Goal: Information Seeking & Learning: Check status

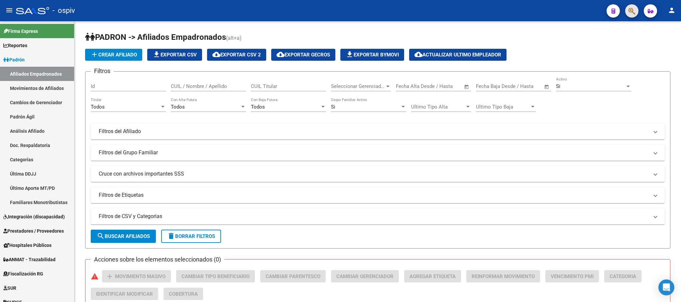
click at [635, 9] on button "button" at bounding box center [631, 10] width 13 height 13
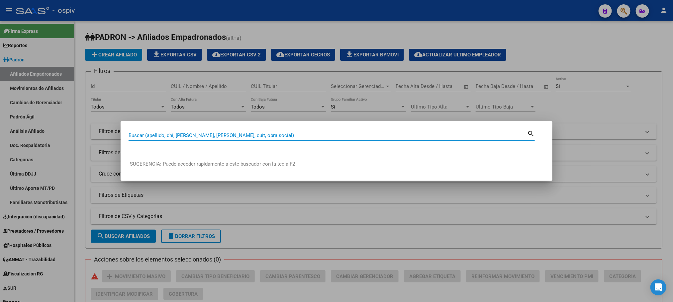
paste input "59821375"
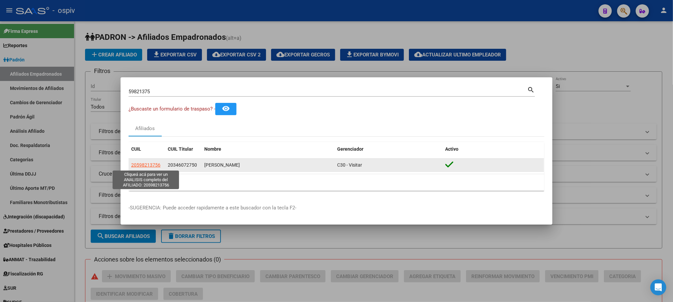
click at [144, 164] on span "20598213756" at bounding box center [145, 165] width 29 height 5
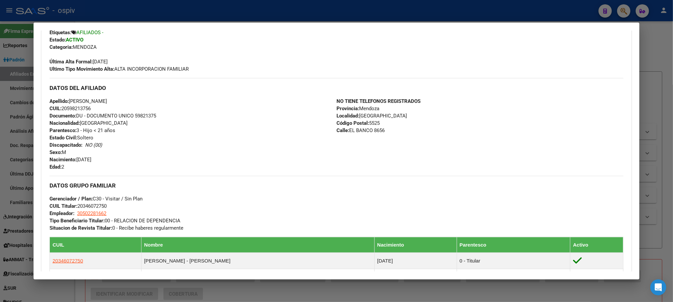
scroll to position [199, 0]
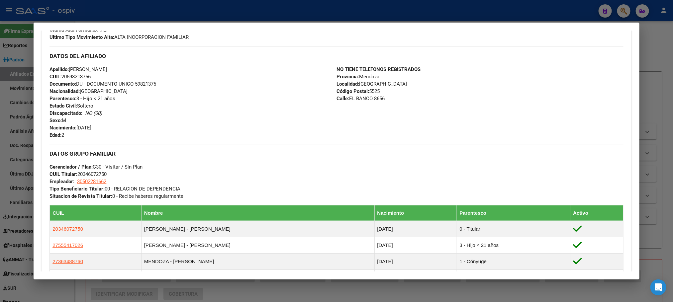
click at [148, 11] on div at bounding box center [336, 151] width 673 height 302
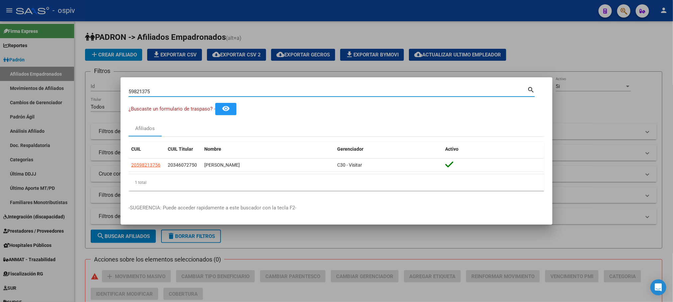
drag, startPoint x: 152, startPoint y: 92, endPoint x: 107, endPoint y: 90, distance: 44.9
click at [107, 90] on div "59821375 Buscar (apellido, dni, cuil, nro traspaso, cuit, obra social) search ¿…" at bounding box center [336, 151] width 673 height 302
paste input "2104140"
type input "52104140"
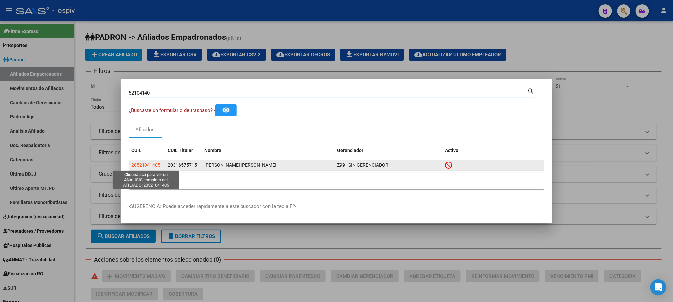
click at [150, 165] on span "20521041405" at bounding box center [145, 165] width 29 height 5
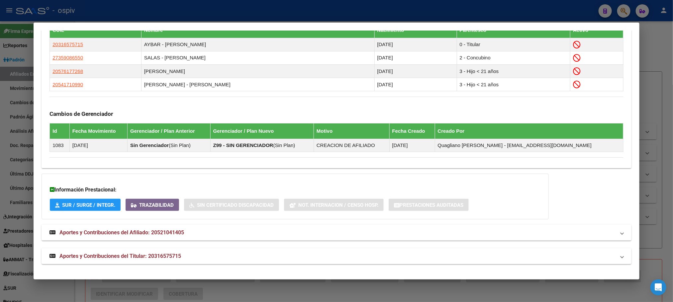
scroll to position [400, 0]
click at [145, 256] on span "Aportes y Contribuciones del Titular: 20316575715" at bounding box center [120, 256] width 122 height 6
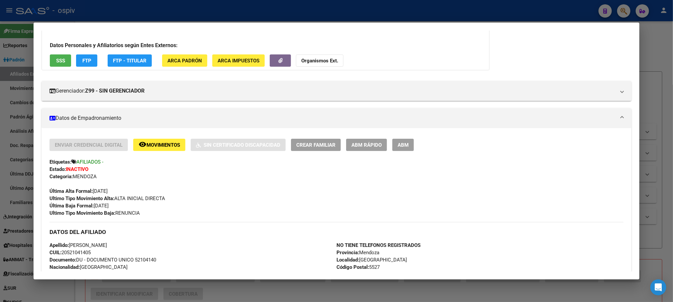
scroll to position [0, 0]
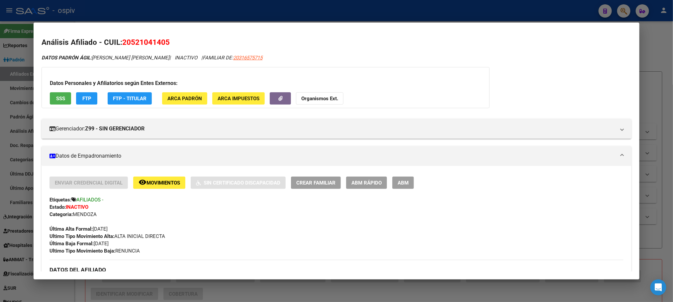
click at [51, 97] on button "SSS" at bounding box center [60, 98] width 21 height 12
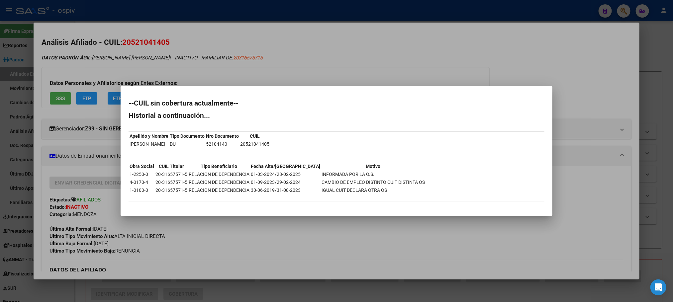
click at [351, 58] on div at bounding box center [336, 151] width 673 height 302
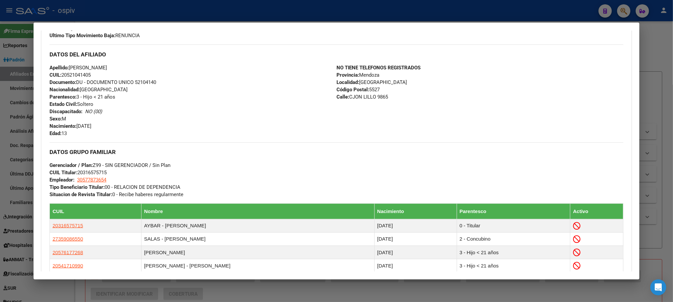
scroll to position [131, 0]
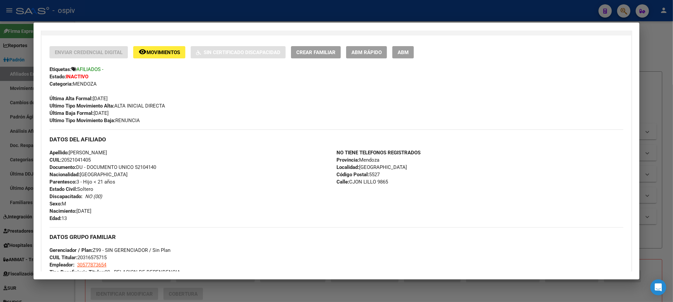
drag, startPoint x: 45, startPoint y: 113, endPoint x: 144, endPoint y: 121, distance: 99.0
click at [144, 121] on div "Enviar Credencial Digital remove_red_eye Movimientos Sin Certificado Discapacid…" at bounding box center [337, 238] width 590 height 384
copy div "Última Baja Formal: 14/02/2025 Ultimo Tipo Movimiento Baja: RENUNCIA"
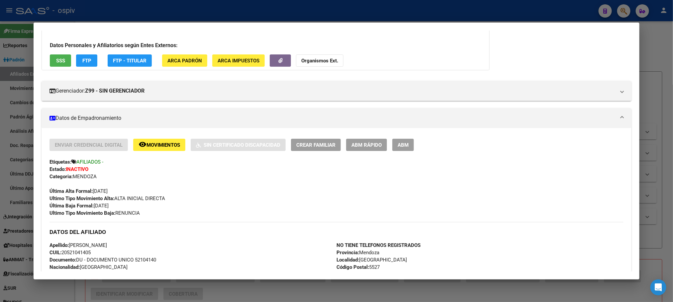
scroll to position [0, 0]
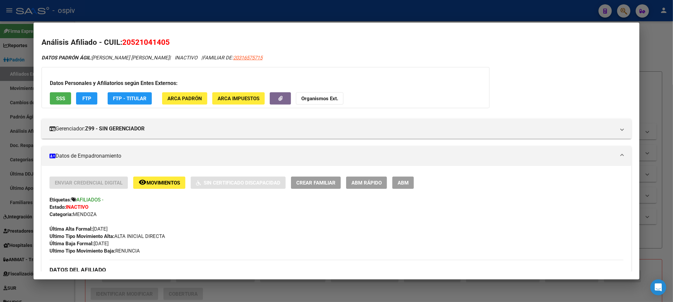
click at [133, 42] on span "20521041405" at bounding box center [146, 42] width 48 height 9
drag, startPoint x: 243, startPoint y: 58, endPoint x: 238, endPoint y: 57, distance: 5.1
click at [238, 57] on span "20316575715" at bounding box center [247, 58] width 29 height 6
type textarea "20316575715"
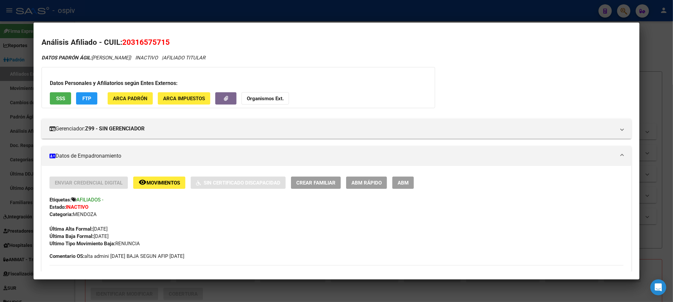
click at [62, 98] on span "SSS" at bounding box center [60, 99] width 9 height 6
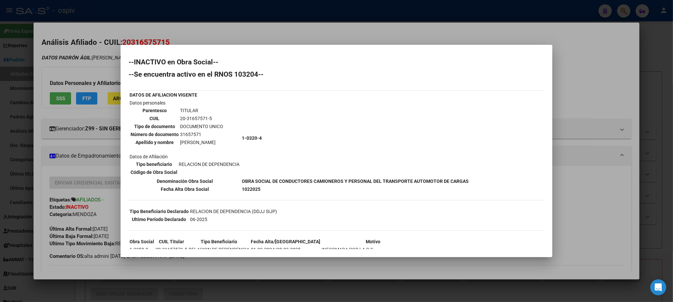
click at [192, 132] on td "31657571" at bounding box center [202, 134] width 44 height 7
copy td "31657571"
click at [198, 8] on div at bounding box center [336, 151] width 673 height 302
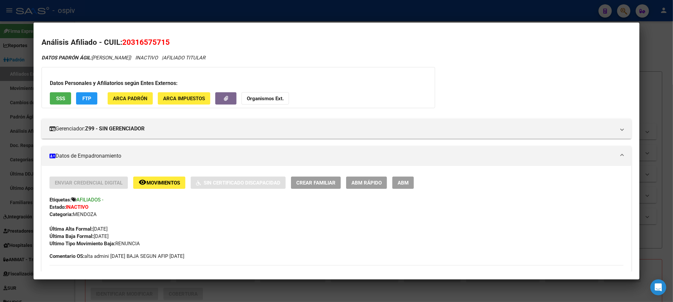
click at [198, 8] on div at bounding box center [336, 151] width 673 height 302
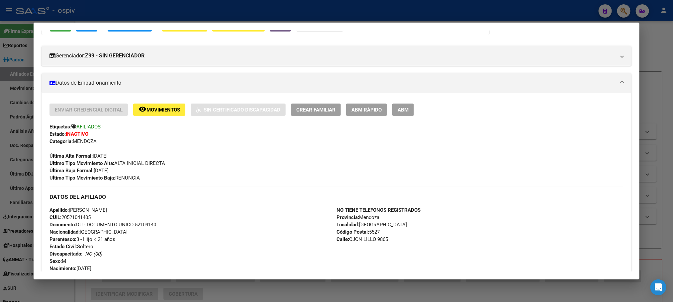
scroll to position [150, 0]
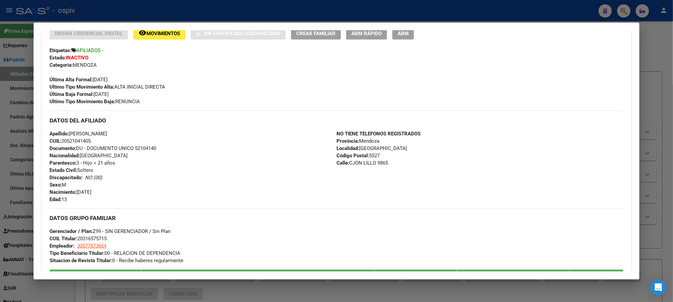
click at [144, 150] on span "Documento: DU - DOCUMENTO UNICO 52104140" at bounding box center [103, 149] width 107 height 6
copy span "52104140"
click at [170, 16] on div at bounding box center [336, 151] width 673 height 302
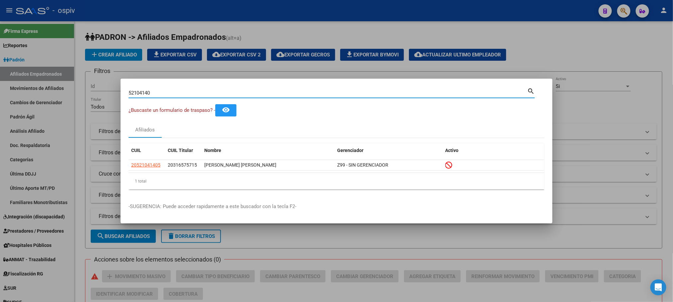
drag, startPoint x: 162, startPoint y: 92, endPoint x: 106, endPoint y: 94, distance: 55.9
click at [106, 94] on div "52104140 Buscar (apellido, dni, cuil, nro traspaso, cuit, obra social) search ¿…" at bounding box center [336, 151] width 673 height 302
paste input "31487708"
type input "31487708"
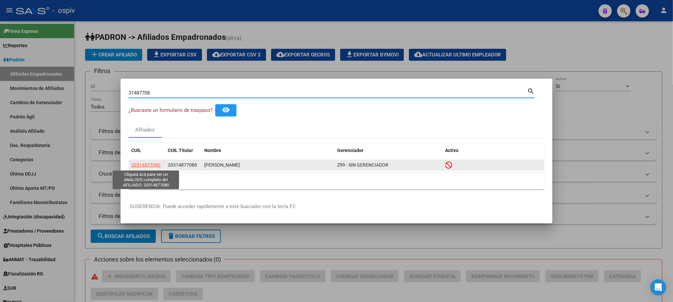
click at [153, 164] on span "20314877080" at bounding box center [145, 165] width 29 height 5
type textarea "20314877080"
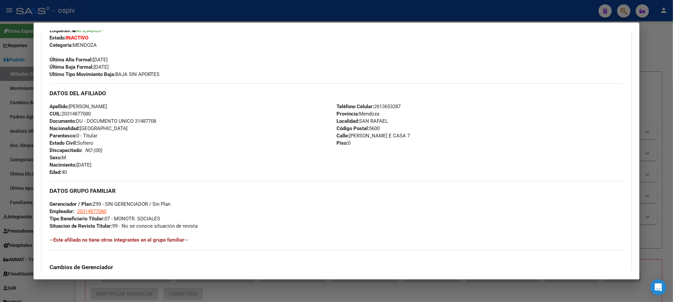
scroll to position [308, 0]
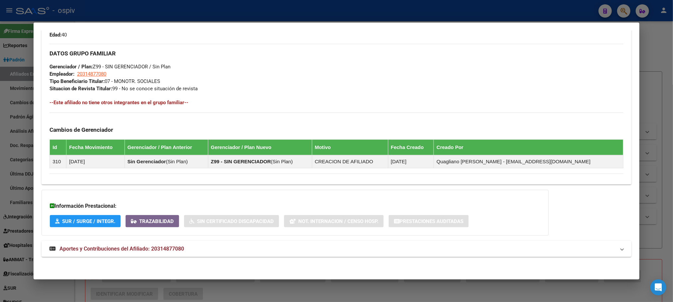
drag, startPoint x: 157, startPoint y: 249, endPoint x: 242, endPoint y: 234, distance: 86.7
click at [157, 249] on span "Aportes y Contribuciones del Afiliado: 20314877080" at bounding box center [121, 249] width 125 height 6
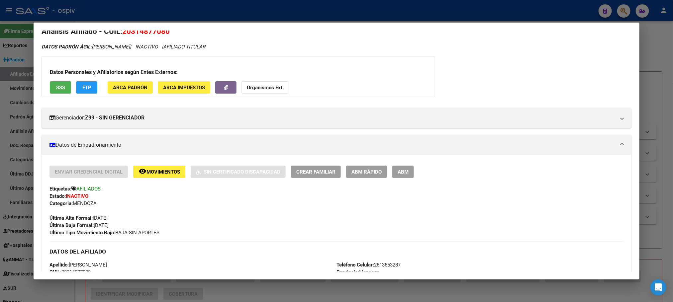
scroll to position [0, 0]
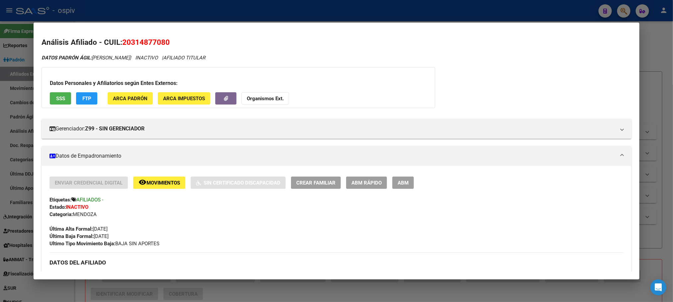
click at [58, 99] on span "SSS" at bounding box center [60, 99] width 9 height 6
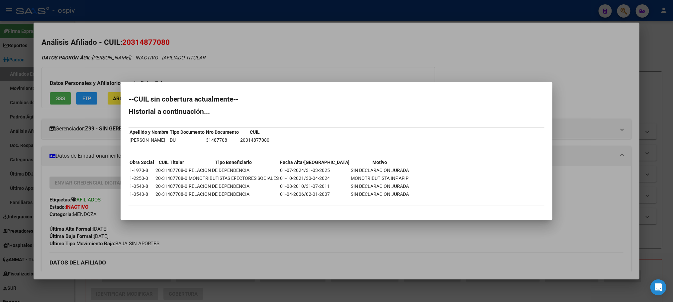
click at [226, 139] on td "31487708" at bounding box center [223, 140] width 34 height 7
copy td "31487708"
click at [169, 179] on td "20-31487708-0" at bounding box center [171, 178] width 33 height 7
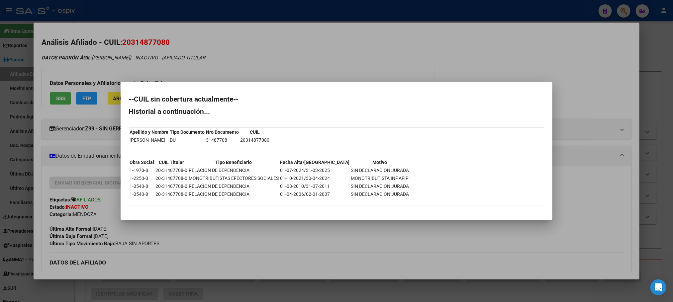
click at [169, 179] on td "20-31487708-0" at bounding box center [171, 178] width 33 height 7
copy td "20-31487708-0"
click at [231, 9] on div at bounding box center [336, 151] width 673 height 302
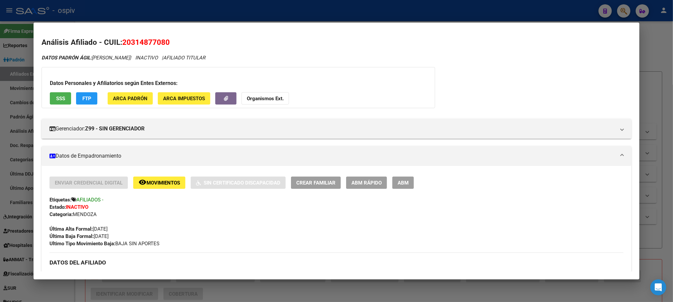
click at [223, 10] on div at bounding box center [336, 151] width 673 height 302
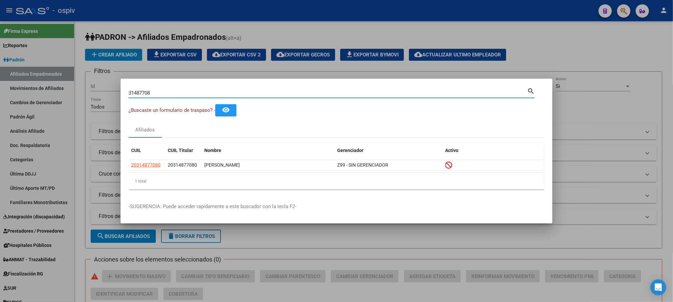
drag, startPoint x: 163, startPoint y: 93, endPoint x: 110, endPoint y: 90, distance: 52.9
click at [110, 90] on div "31487708 Buscar (apellido, dni, cuil, nro traspaso, cuit, obra social) search ¿…" at bounding box center [336, 151] width 673 height 302
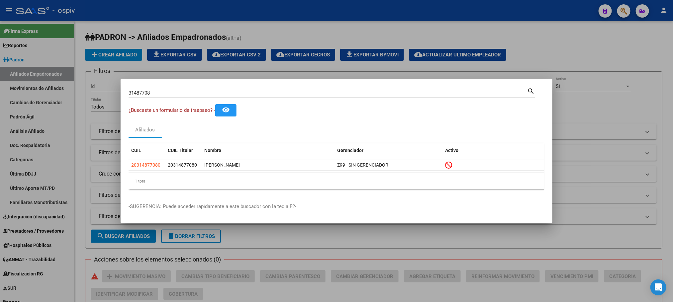
drag, startPoint x: 142, startPoint y: 90, endPoint x: 134, endPoint y: 89, distance: 8.1
click at [132, 88] on div "31487708 Buscar (apellido, dni, cuil, nro traspaso, cuit, obra social)" at bounding box center [328, 93] width 399 height 10
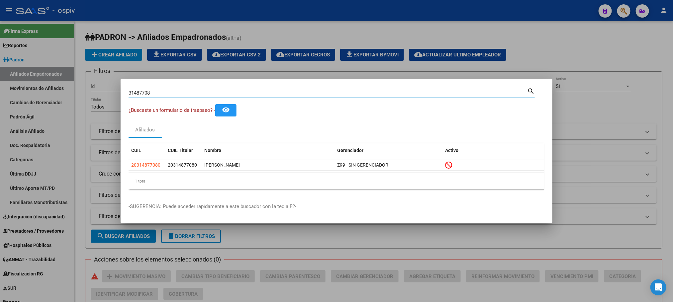
paste input "2667049"
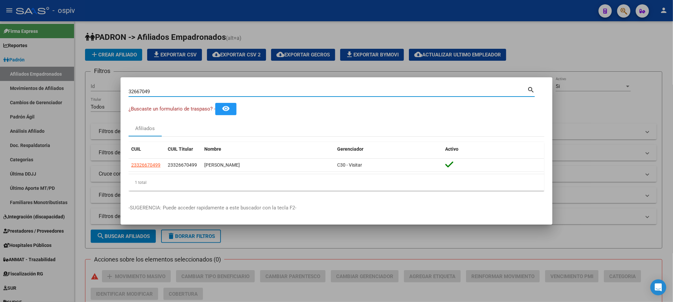
drag, startPoint x: 172, startPoint y: 90, endPoint x: 121, endPoint y: 92, distance: 51.6
click at [121, 92] on mat-dialog-content "32667049 Buscar (apellido, dni, cuil, nro traspaso, cuit, obra social) search ¿…" at bounding box center [337, 140] width 432 height 111
paste input "29617658"
drag, startPoint x: 160, startPoint y: 90, endPoint x: 114, endPoint y: 92, distance: 45.6
click at [114, 92] on div "29617658 Buscar (apellido, dni, cuil, nro traspaso, cuit, obra social) search ¿…" at bounding box center [336, 151] width 673 height 302
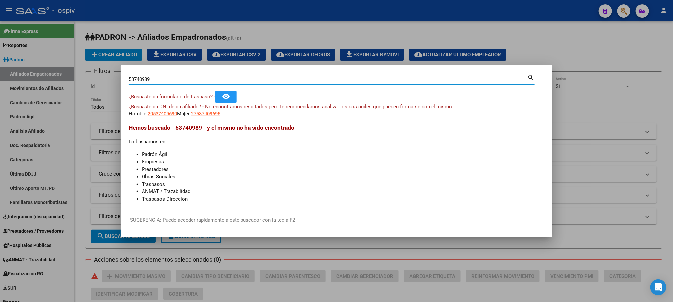
type input "53740989"
click at [165, 114] on span "20537409895" at bounding box center [162, 114] width 29 height 6
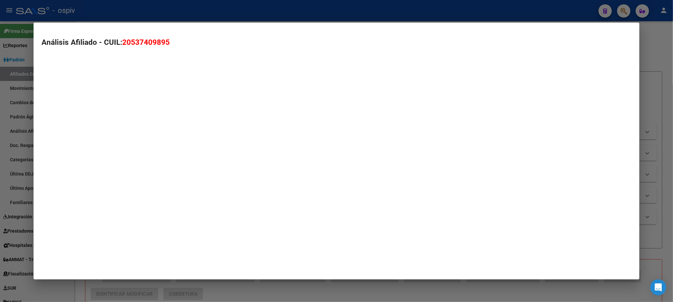
type textarea "20537409895"
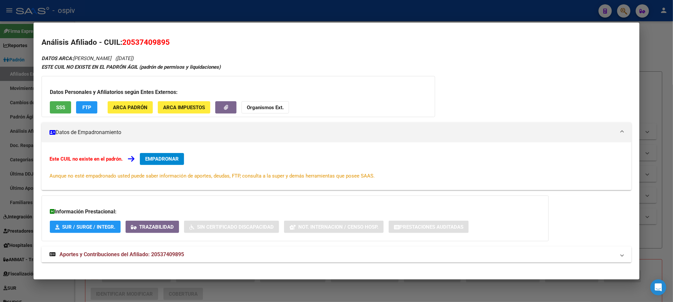
click at [62, 105] on button "SSS" at bounding box center [60, 107] width 21 height 12
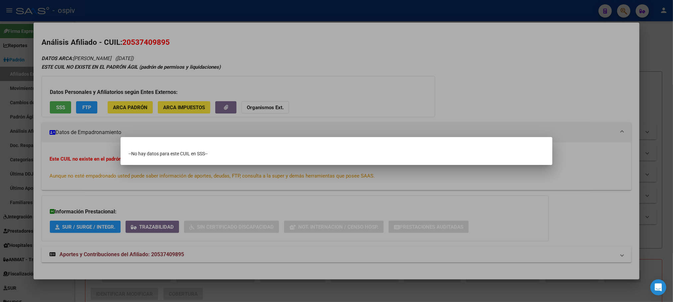
click at [305, 67] on div at bounding box center [336, 151] width 673 height 302
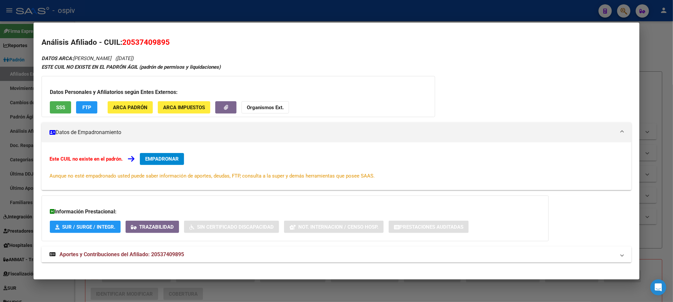
click at [149, 17] on div at bounding box center [336, 151] width 673 height 302
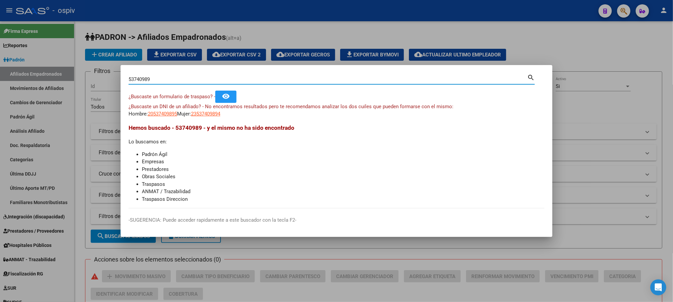
drag, startPoint x: 145, startPoint y: 76, endPoint x: 111, endPoint y: 69, distance: 34.2
click at [110, 71] on div "53740989 Buscar (apellido, dni, cuil, nro traspaso, cuit, obra social) search ¿…" at bounding box center [336, 151] width 673 height 302
type input "34459076"
click at [167, 113] on span "20344590762" at bounding box center [162, 114] width 29 height 6
type textarea "20344590762"
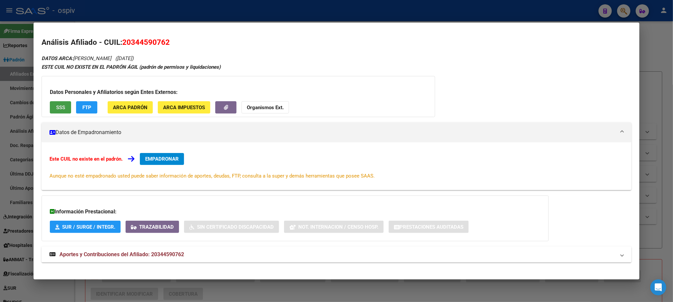
click at [56, 110] on span "SSS" at bounding box center [60, 108] width 9 height 6
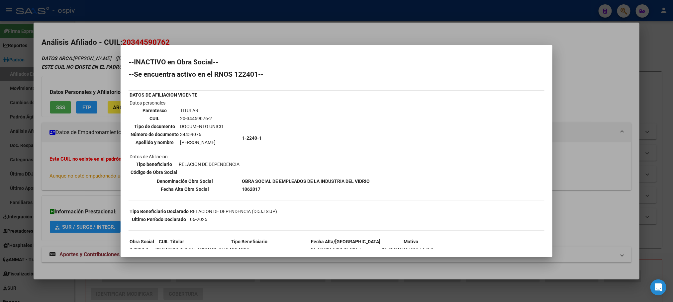
click at [192, 133] on td "34459076" at bounding box center [202, 134] width 44 height 7
copy td "34459076"
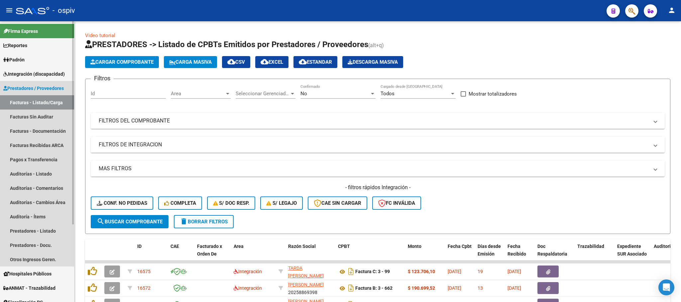
click at [16, 85] on span "Prestadores / Proveedores" at bounding box center [33, 88] width 60 height 7
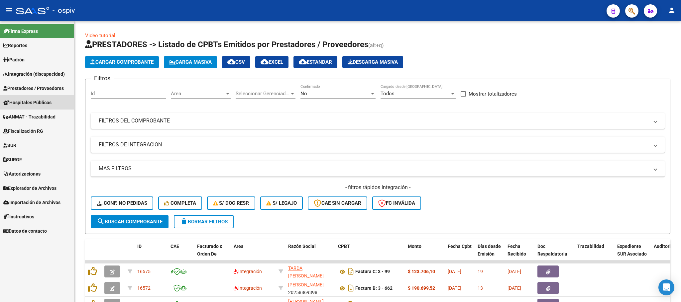
click at [36, 105] on span "Hospitales Públicos" at bounding box center [27, 102] width 48 height 7
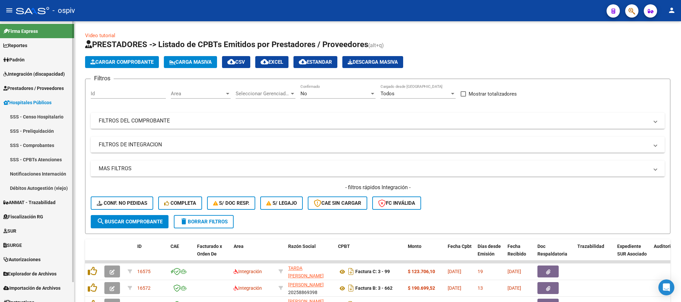
click at [39, 146] on link "SSS - Comprobantes" at bounding box center [37, 145] width 74 height 14
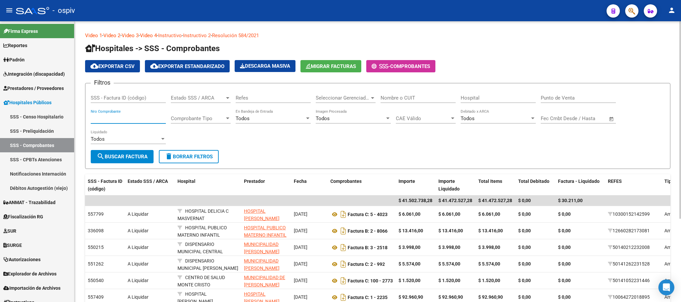
click at [103, 122] on input "Nro Comprobante" at bounding box center [128, 119] width 75 height 6
type input "44"
click at [127, 154] on span "search Buscar Factura" at bounding box center [122, 157] width 51 height 6
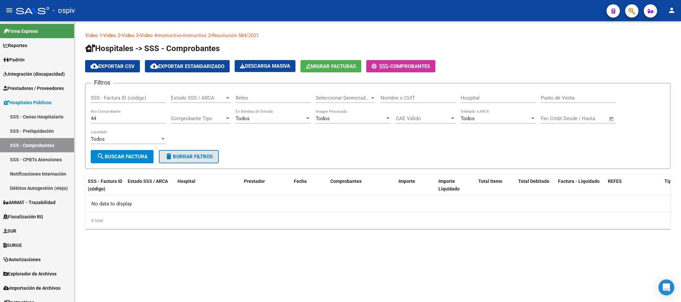
click at [203, 157] on span "delete Borrar Filtros" at bounding box center [189, 157] width 48 height 6
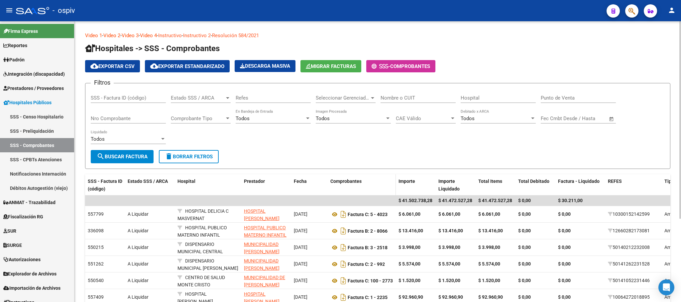
click at [353, 182] on span "Comprobantes" at bounding box center [345, 181] width 31 height 5
click at [361, 185] on div "Comprobantes" at bounding box center [361, 182] width 63 height 8
click at [497, 101] on input "Hospital" at bounding box center [498, 98] width 75 height 6
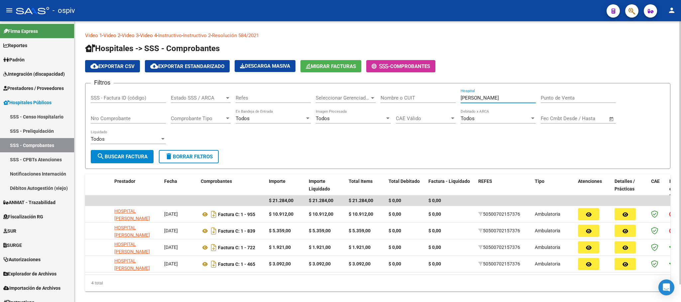
scroll to position [0, 177]
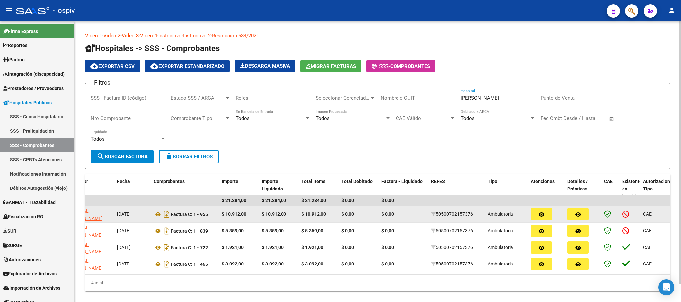
type input "[PERSON_NAME]"
click at [626, 214] on icon at bounding box center [625, 214] width 7 height 7
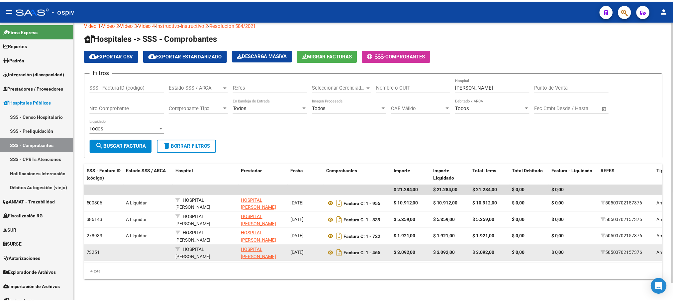
scroll to position [19, 0]
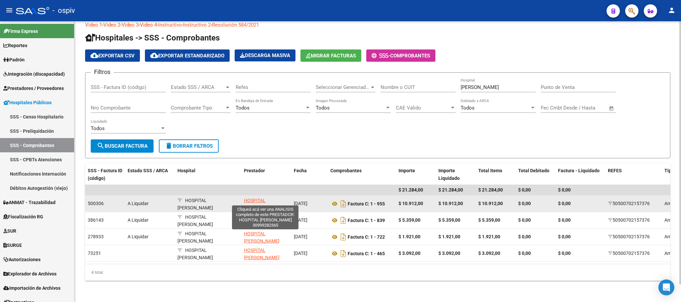
click at [258, 198] on span "HOSPITAL [PERSON_NAME]" at bounding box center [262, 204] width 36 height 13
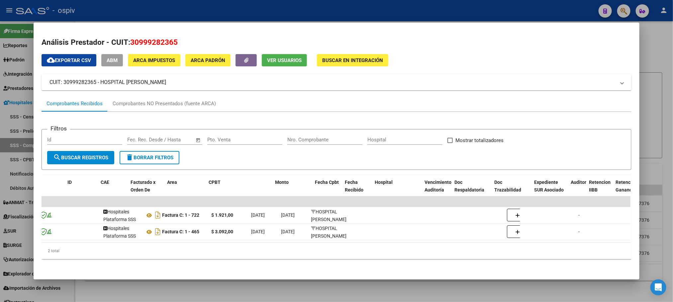
scroll to position [0, 0]
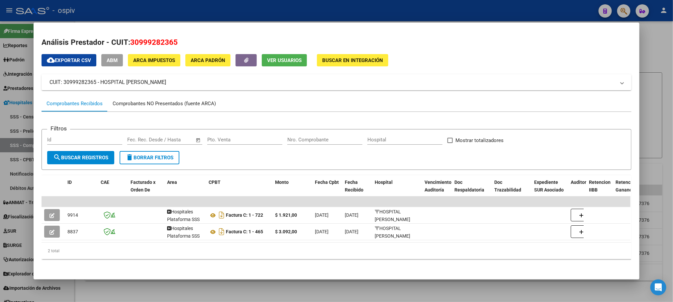
click at [172, 101] on div "Comprobantes NO Presentados (fuente ARCA)" at bounding box center [164, 104] width 103 height 8
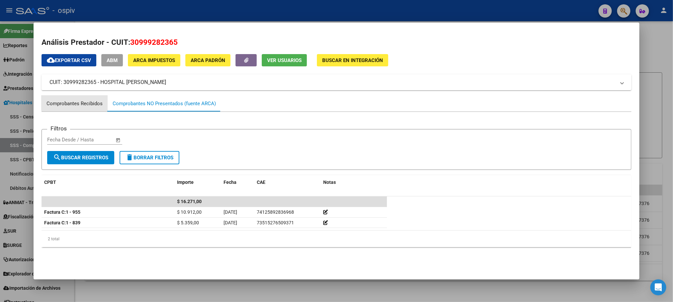
click at [77, 100] on div "Comprobantes Recibidos" at bounding box center [75, 104] width 56 height 8
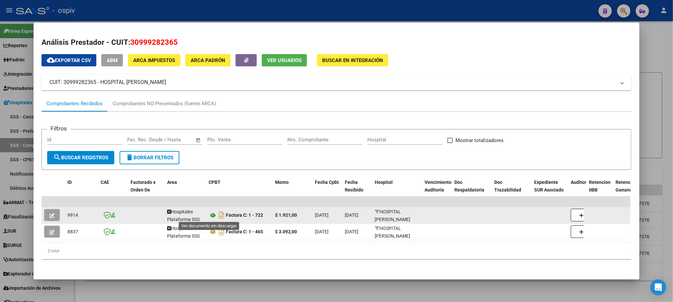
click at [209, 216] on icon at bounding box center [213, 216] width 9 height 8
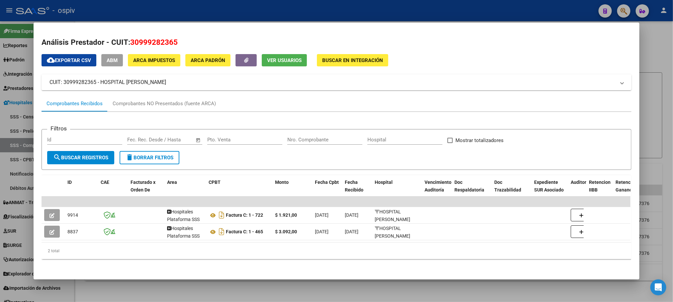
click at [118, 10] on div at bounding box center [336, 151] width 673 height 302
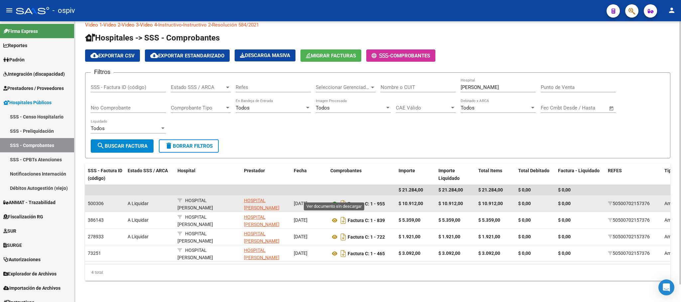
click at [333, 200] on icon at bounding box center [334, 204] width 9 height 8
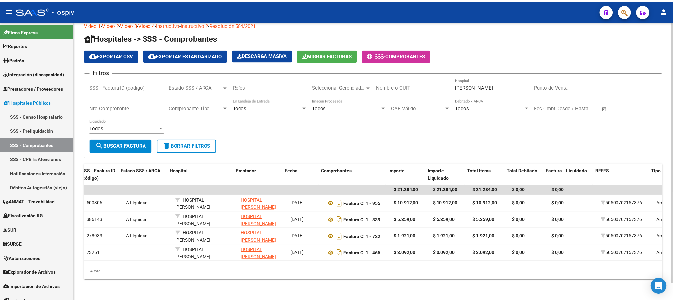
scroll to position [0, 177]
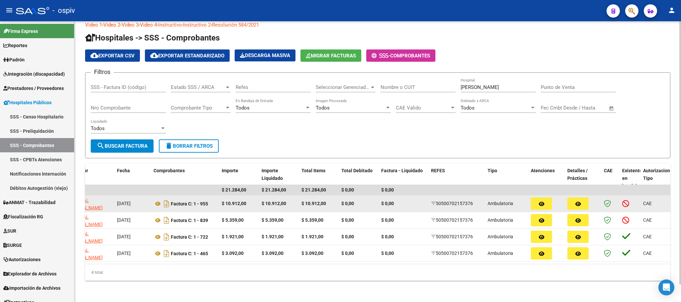
click at [542, 202] on icon "button" at bounding box center [542, 204] width 6 height 5
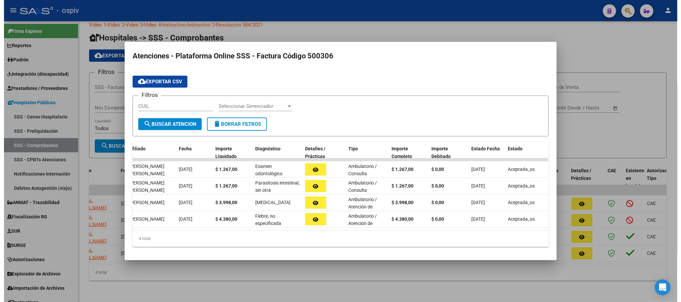
scroll to position [0, 0]
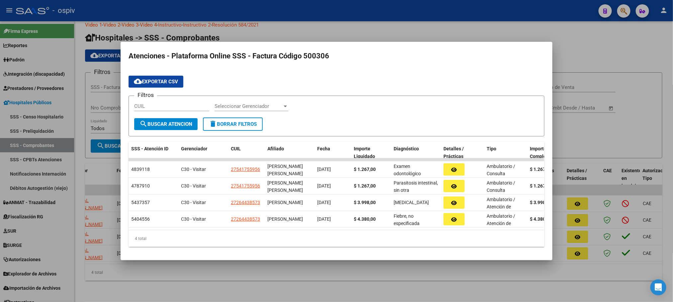
click at [353, 18] on div at bounding box center [336, 151] width 673 height 302
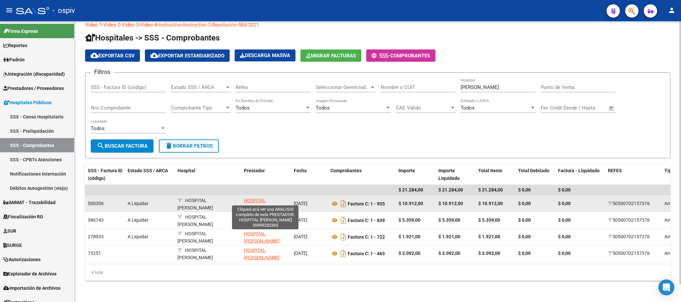
click at [249, 198] on span "HOSPITAL [PERSON_NAME]" at bounding box center [262, 204] width 36 height 13
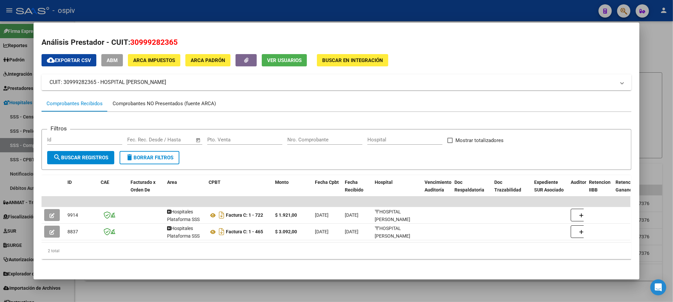
click at [174, 105] on div "Comprobantes NO Presentados (fuente ARCA)" at bounding box center [164, 104] width 103 height 8
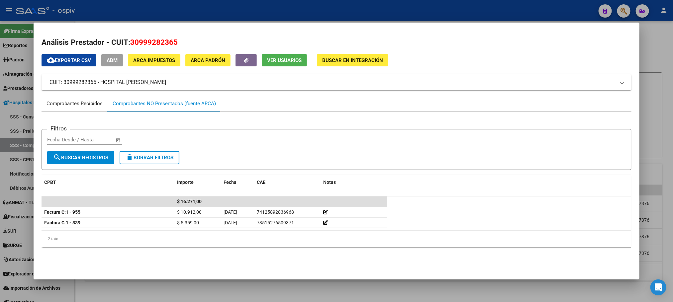
click at [71, 105] on div "Comprobantes Recibidos" at bounding box center [75, 104] width 56 height 8
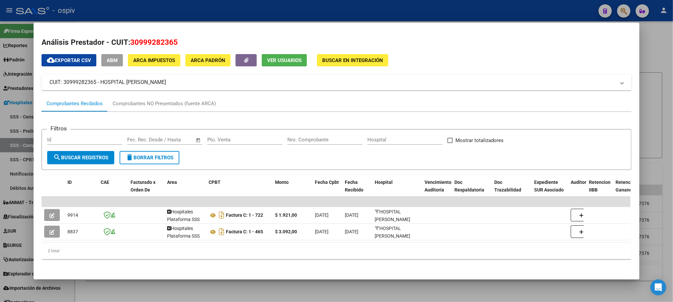
click at [264, 16] on div at bounding box center [336, 151] width 673 height 302
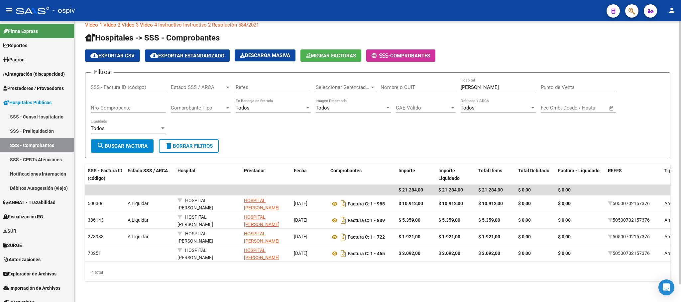
click at [194, 143] on span "delete Borrar Filtros" at bounding box center [189, 146] width 48 height 6
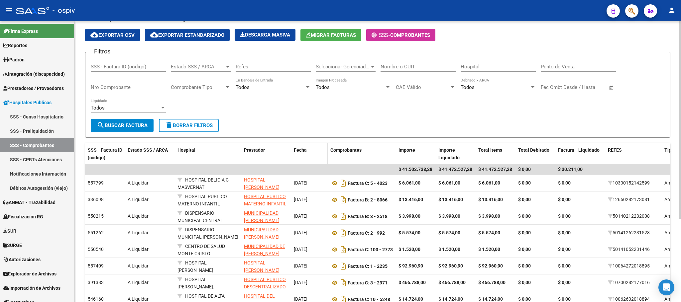
scroll to position [100, 0]
